Goal: Check status: Check status

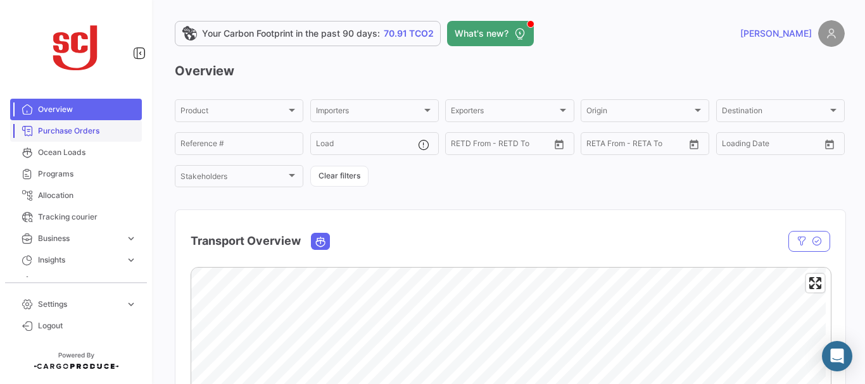
click at [82, 125] on link "Purchase Orders" at bounding box center [76, 131] width 132 height 22
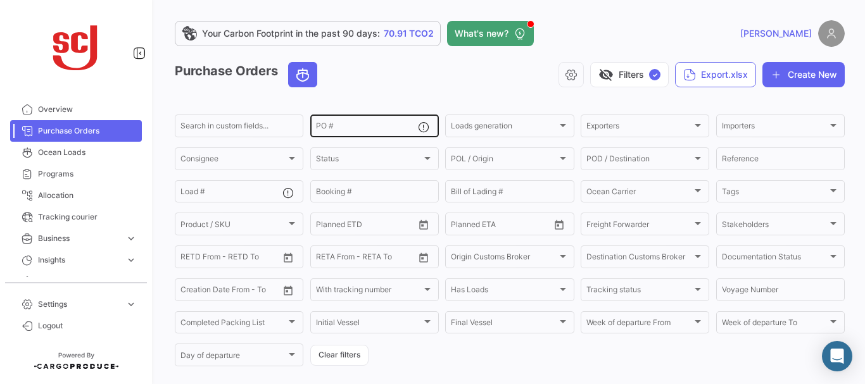
click at [349, 127] on input "PO #" at bounding box center [367, 127] width 102 height 9
type input "4302341126"
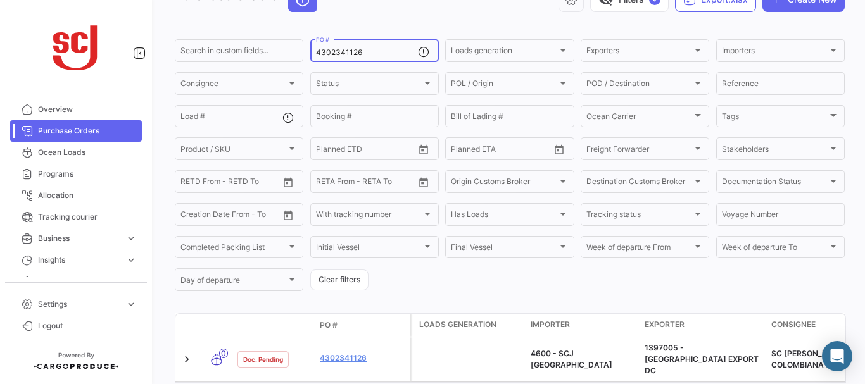
scroll to position [128, 0]
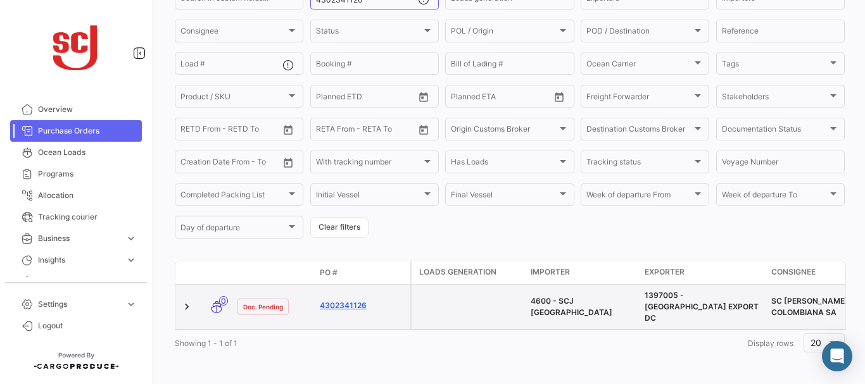
click at [355, 301] on link "4302341126" at bounding box center [362, 305] width 85 height 11
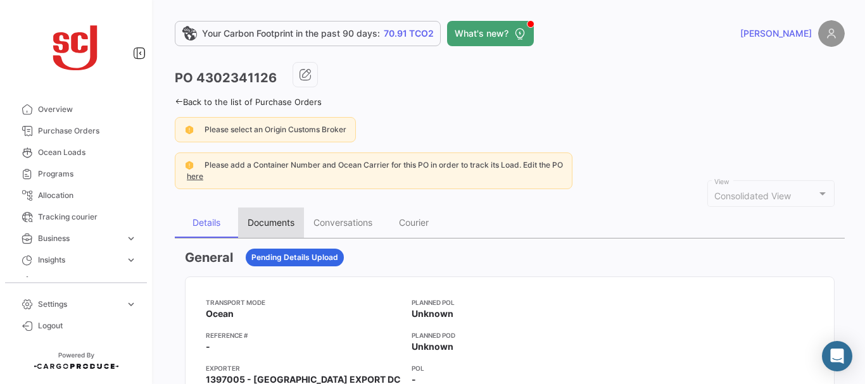
click at [260, 227] on div "Documents" at bounding box center [271, 222] width 47 height 11
